Goal: Task Accomplishment & Management: Use online tool/utility

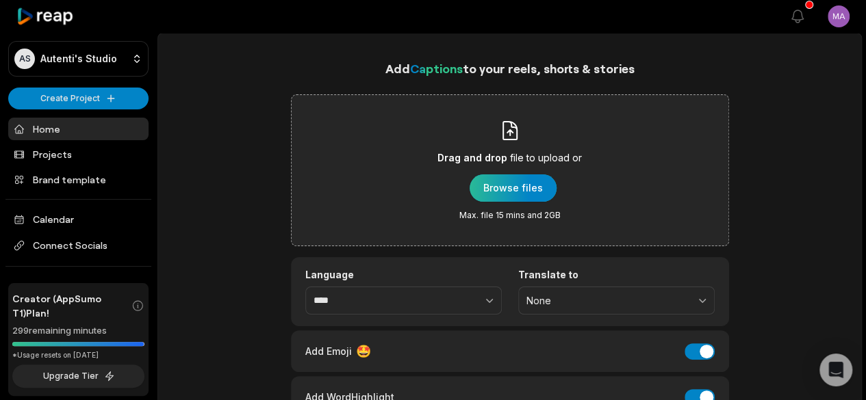
click at [540, 191] on div "button" at bounding box center [513, 188] width 87 height 27
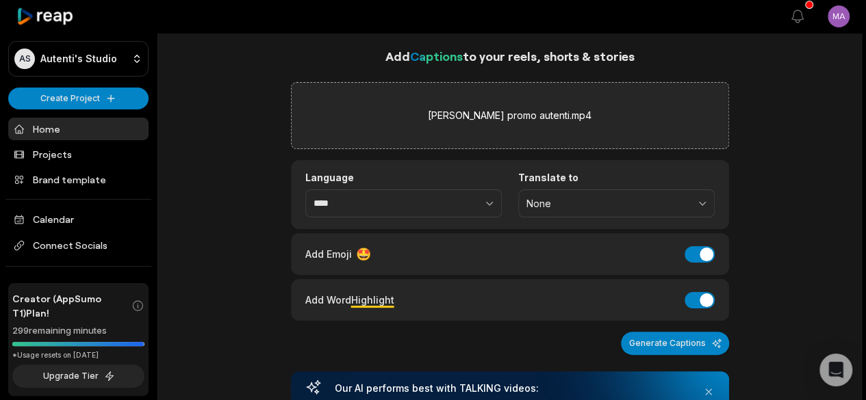
scroll to position [197, 0]
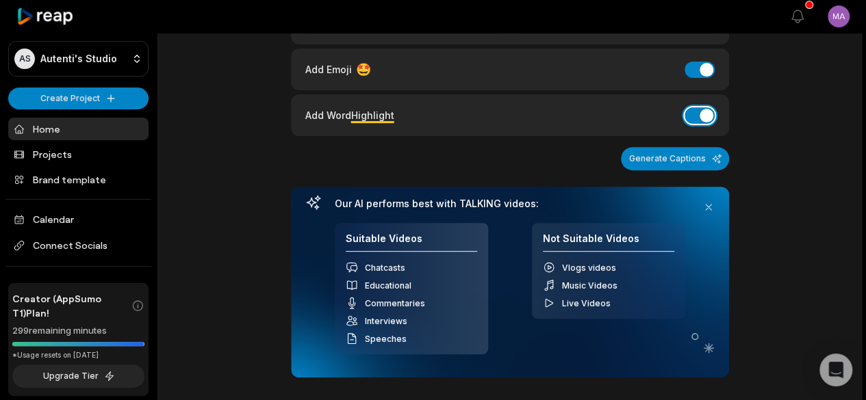
click at [695, 109] on button "Add Word Highlight" at bounding box center [700, 115] width 30 height 16
click at [701, 62] on button "Add Emoji" at bounding box center [700, 70] width 30 height 16
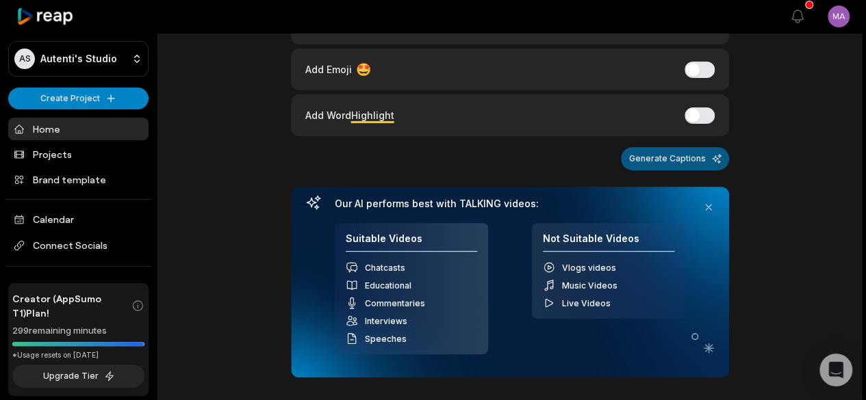
click at [672, 154] on button "Generate Captions" at bounding box center [675, 158] width 108 height 23
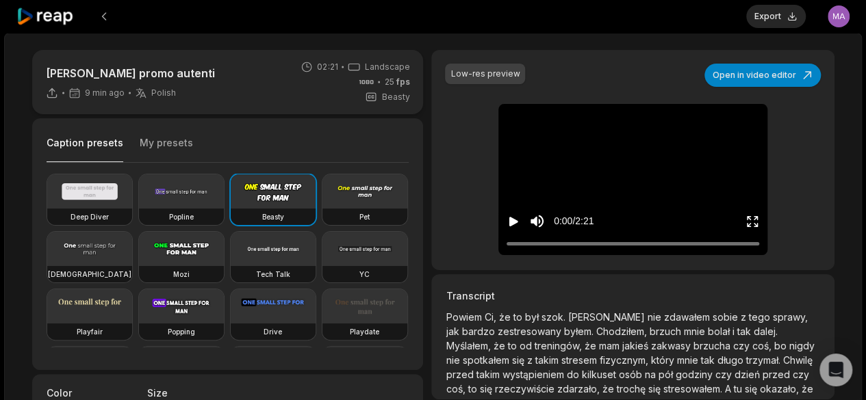
click at [177, 145] on button "My presets" at bounding box center [166, 149] width 53 height 26
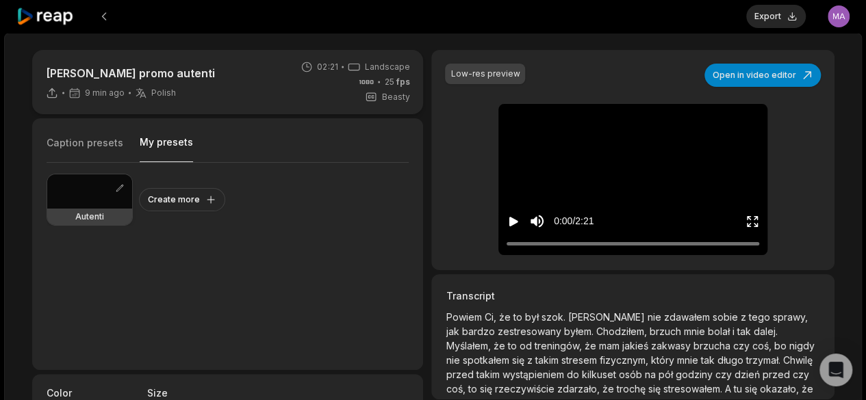
click at [78, 194] on div at bounding box center [89, 192] width 85 height 34
click at [517, 215] on icon "Play video" at bounding box center [514, 222] width 14 height 14
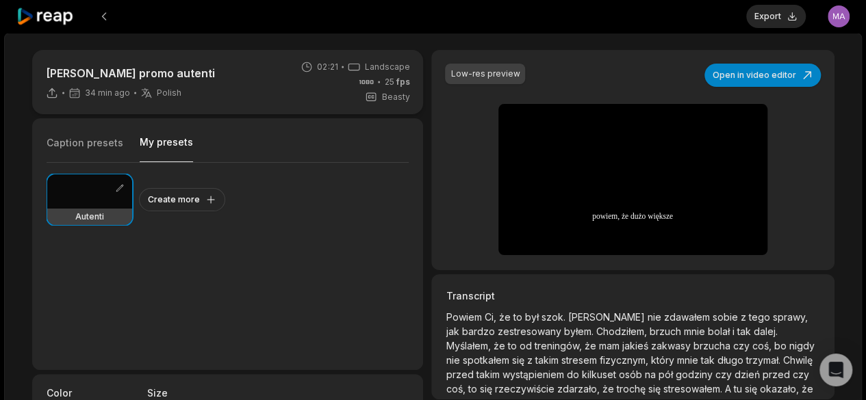
click at [732, 328] on span "i" at bounding box center [734, 332] width 5 height 12
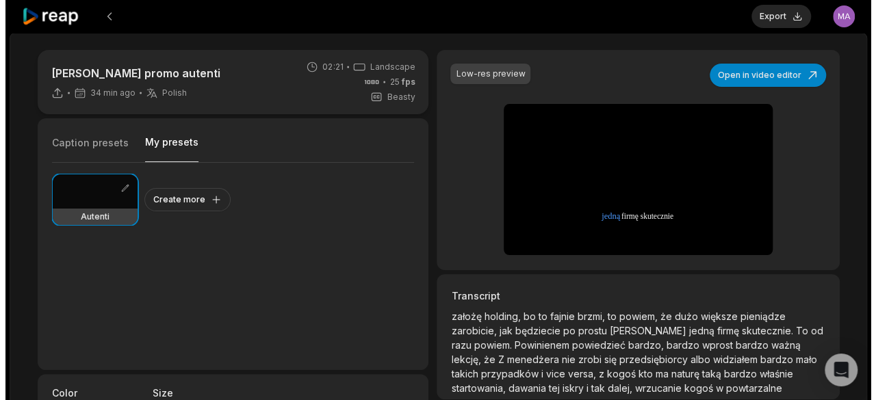
scroll to position [118, 0]
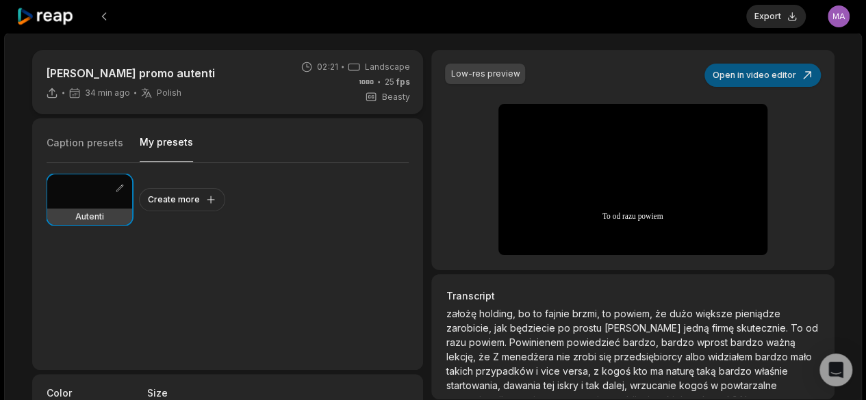
click at [791, 73] on button "Open in video editor" at bounding box center [762, 75] width 116 height 23
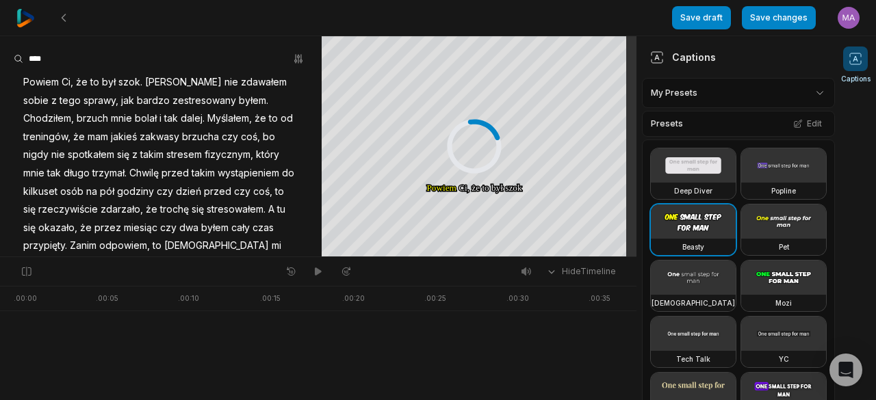
click at [163, 125] on span "tak" at bounding box center [171, 119] width 16 height 18
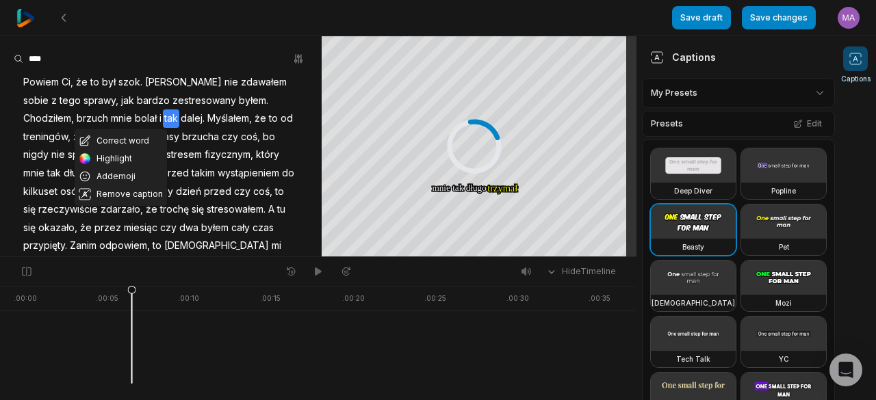
scroll to position [130, 0]
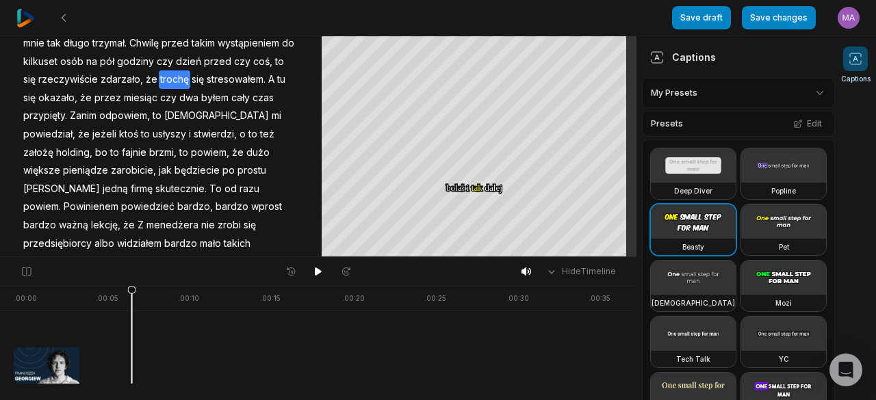
click at [190, 79] on span "trochę" at bounding box center [174, 80] width 31 height 18
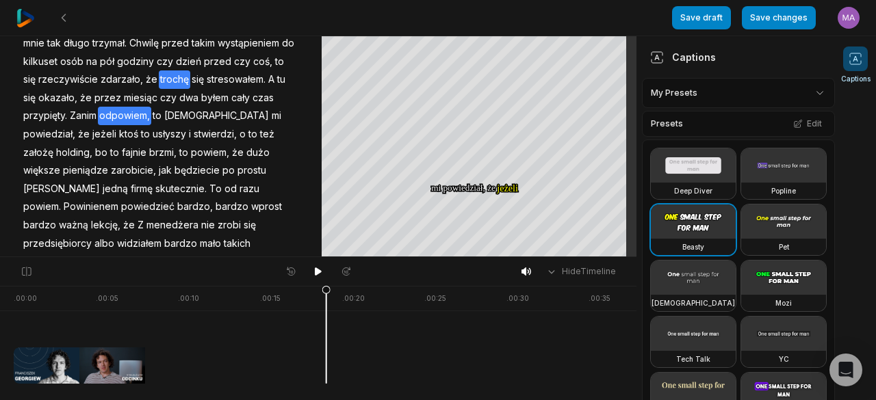
click at [151, 115] on span "odpowiem," at bounding box center [124, 116] width 53 height 18
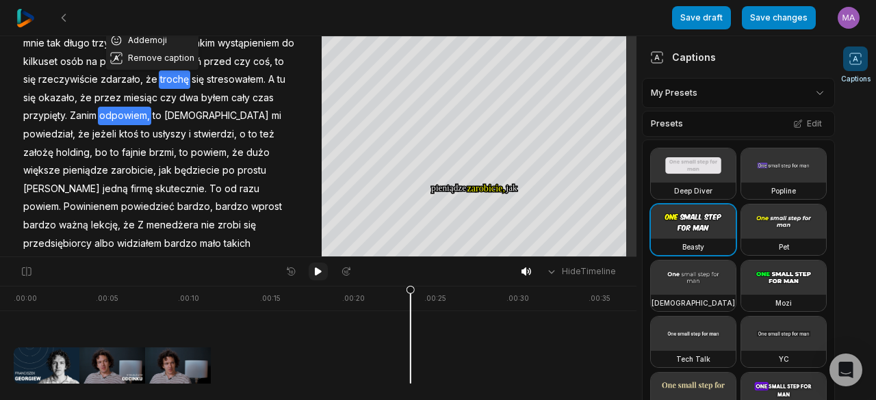
click at [316, 273] on icon at bounding box center [318, 272] width 7 height 8
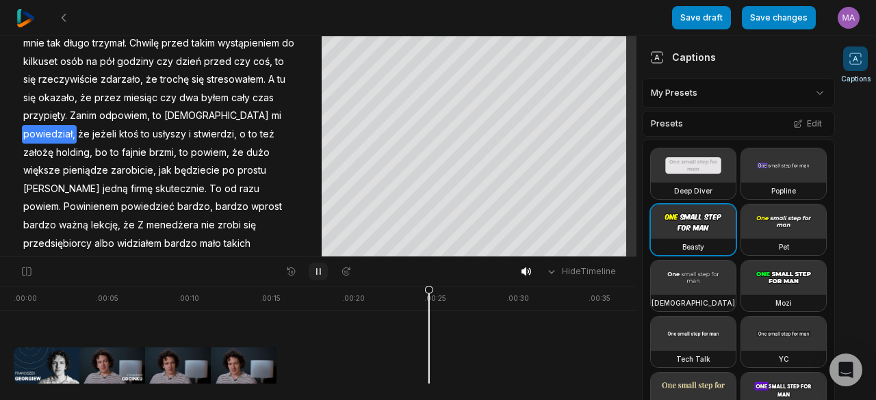
click at [316, 273] on icon at bounding box center [318, 271] width 11 height 11
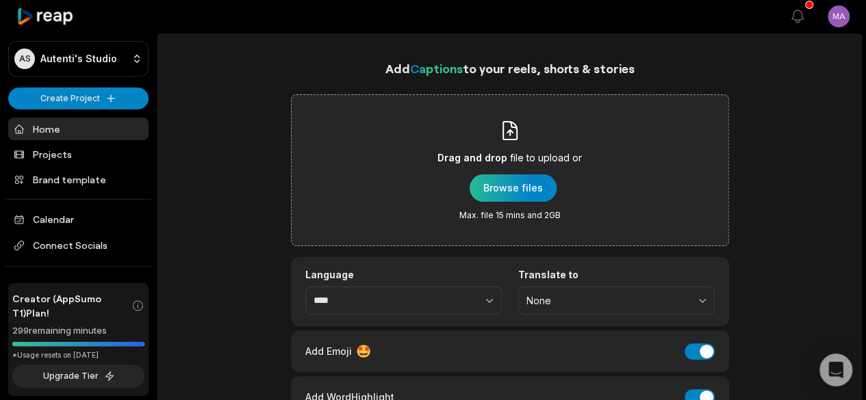
click at [537, 198] on div "button" at bounding box center [513, 188] width 87 height 27
click at [536, 194] on div "button" at bounding box center [513, 188] width 87 height 27
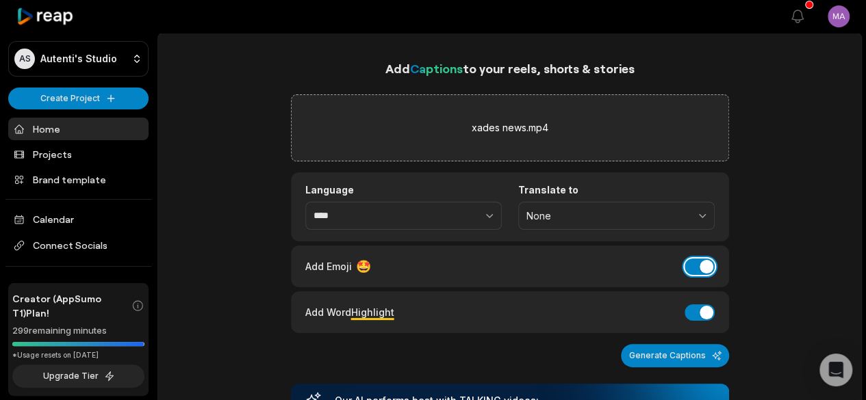
click at [706, 266] on button "Add Emoji" at bounding box center [700, 267] width 30 height 16
click at [697, 301] on div "Add Word Highlight Add Word Highlight" at bounding box center [510, 313] width 438 height 42
click at [700, 306] on button "Add Word Highlight" at bounding box center [700, 313] width 30 height 16
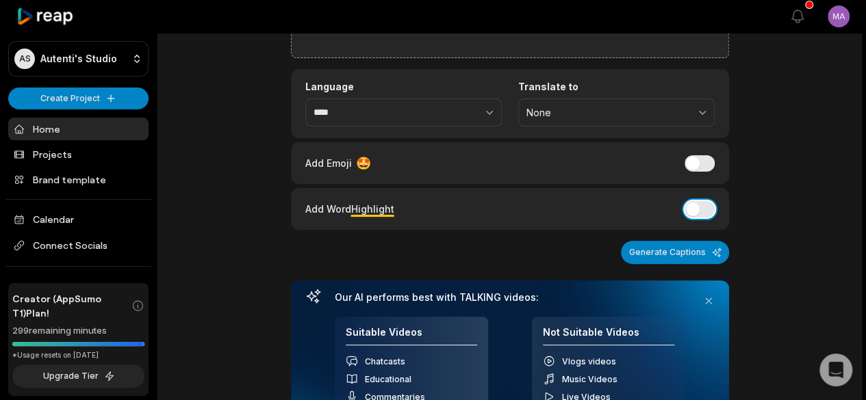
scroll to position [100, 0]
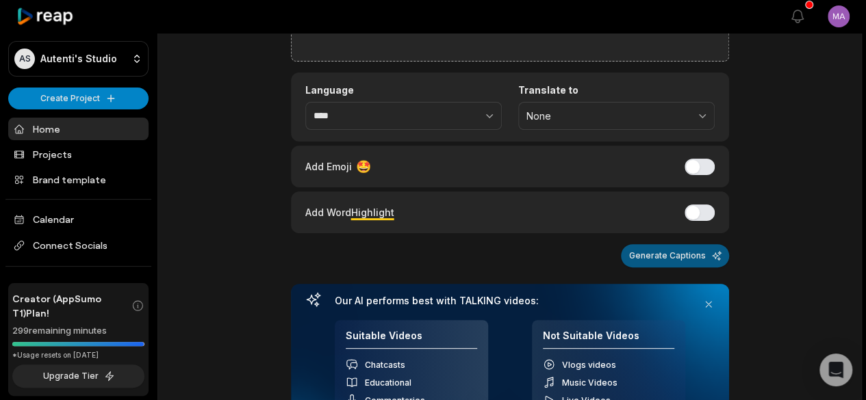
click at [695, 256] on button "Generate Captions" at bounding box center [675, 255] width 108 height 23
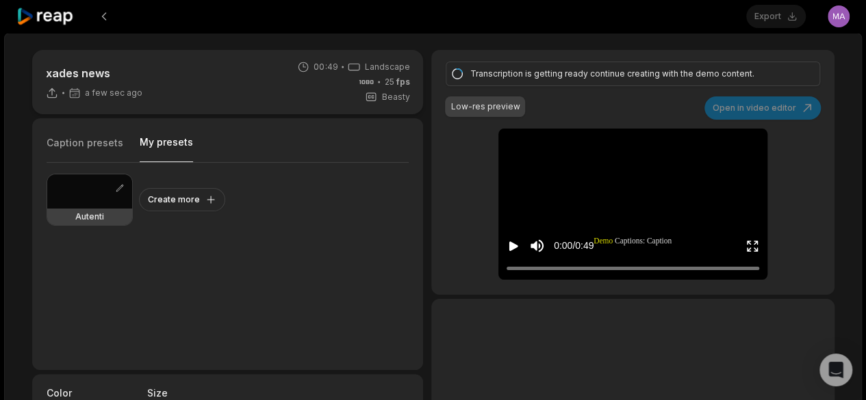
click at [168, 149] on button "My presets" at bounding box center [166, 149] width 53 height 27
click at [79, 201] on div at bounding box center [89, 192] width 85 height 34
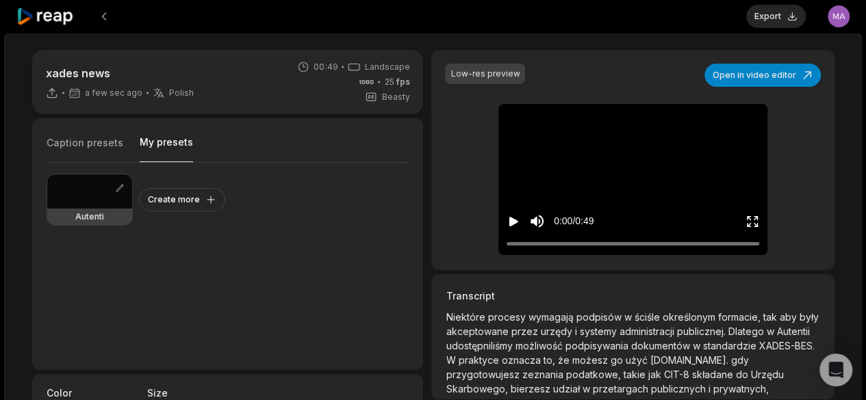
click at [64, 206] on div at bounding box center [89, 192] width 85 height 34
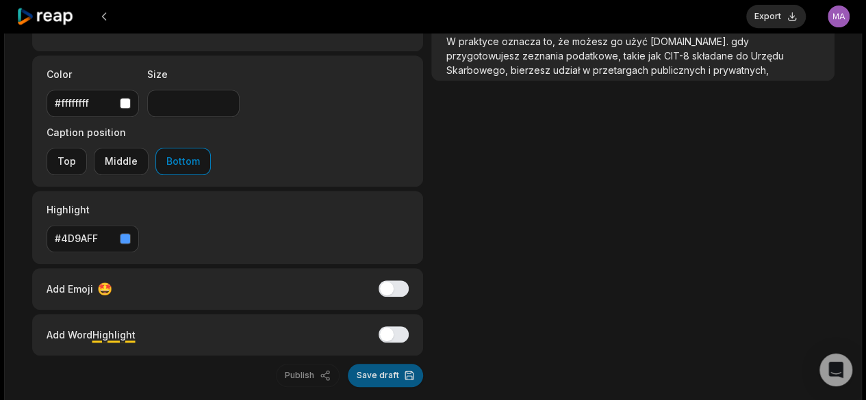
click at [396, 364] on button "Save draft" at bounding box center [385, 375] width 75 height 23
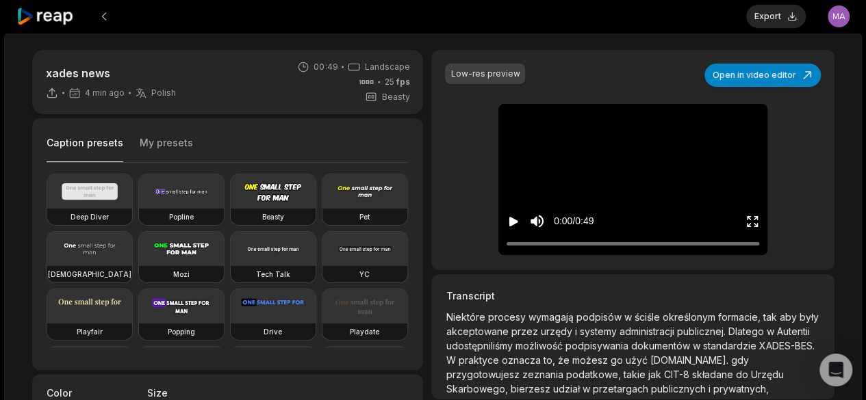
click at [512, 224] on icon "Play video" at bounding box center [513, 222] width 9 height 10
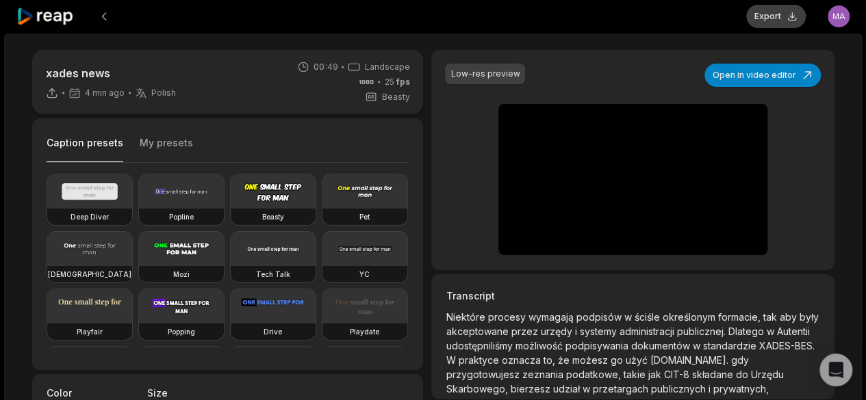
click at [772, 18] on button "Export" at bounding box center [776, 16] width 60 height 23
